Goal: Transaction & Acquisition: Purchase product/service

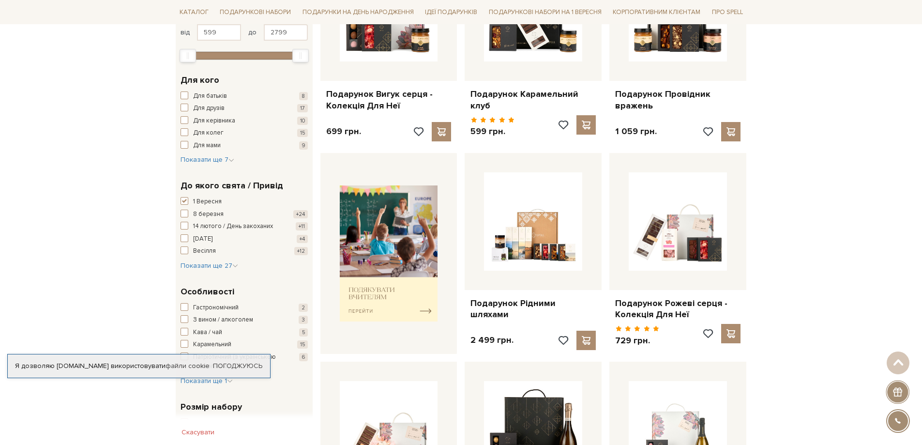
scroll to position [97, 0]
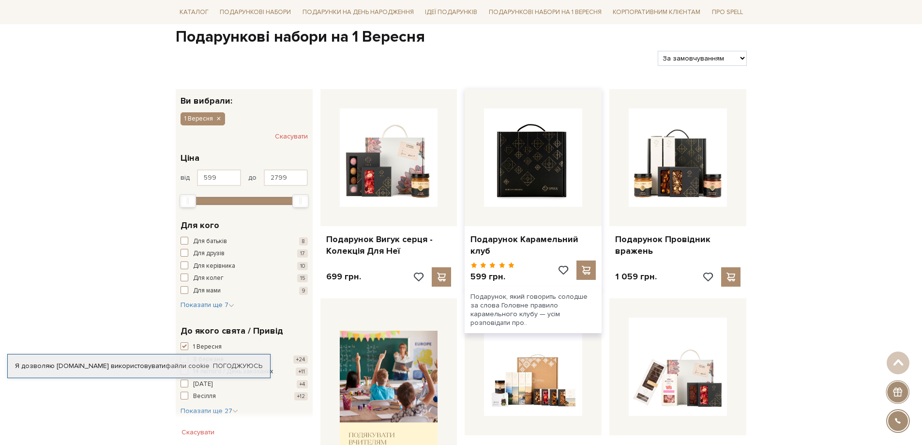
click at [522, 177] on img at bounding box center [533, 157] width 98 height 98
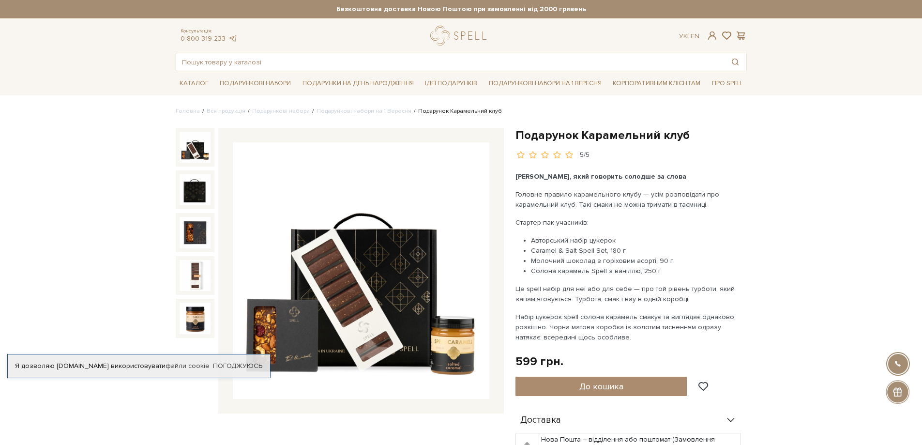
scroll to position [48, 0]
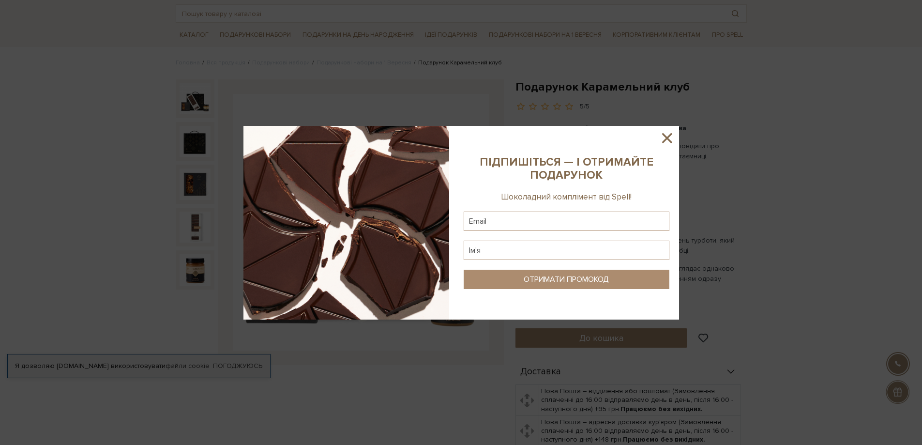
click at [669, 136] on icon at bounding box center [667, 138] width 10 height 10
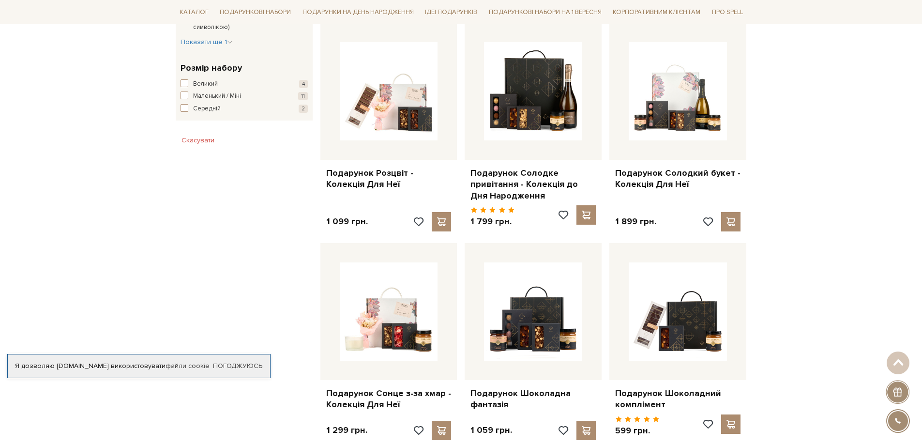
scroll to position [726, 0]
